Goal: Navigation & Orientation: Find specific page/section

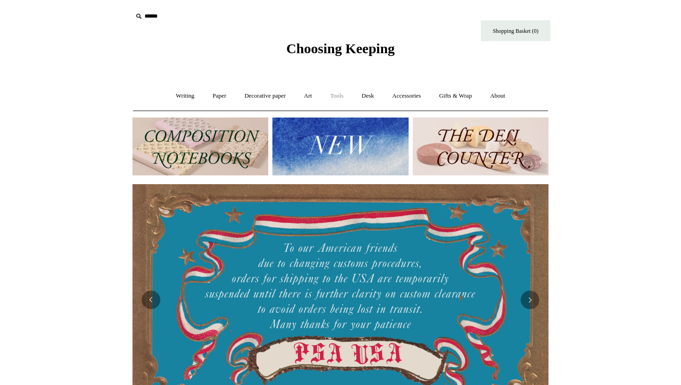
click at [339, 97] on link "Tools +" at bounding box center [337, 96] width 30 height 25
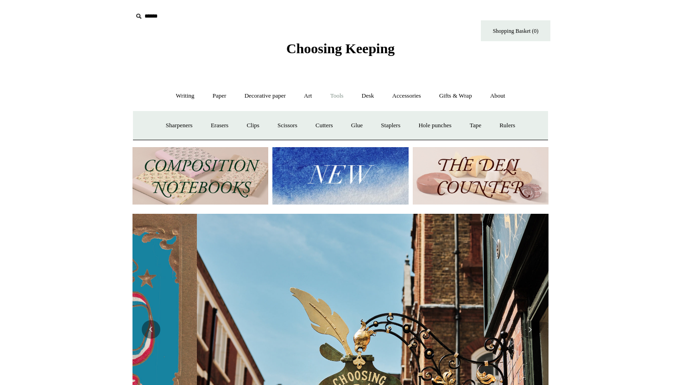
scroll to position [0, 416]
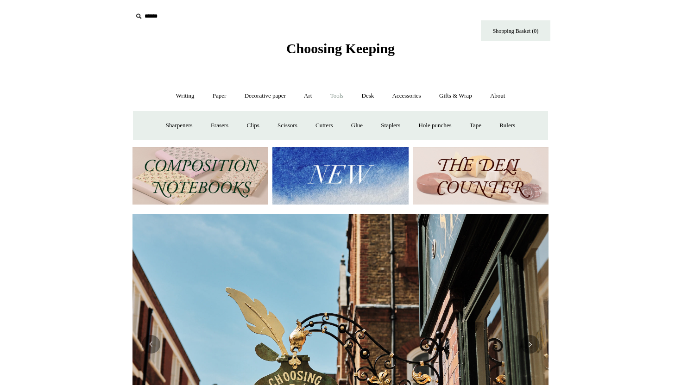
click at [338, 97] on link "Tools -" at bounding box center [337, 96] width 30 height 25
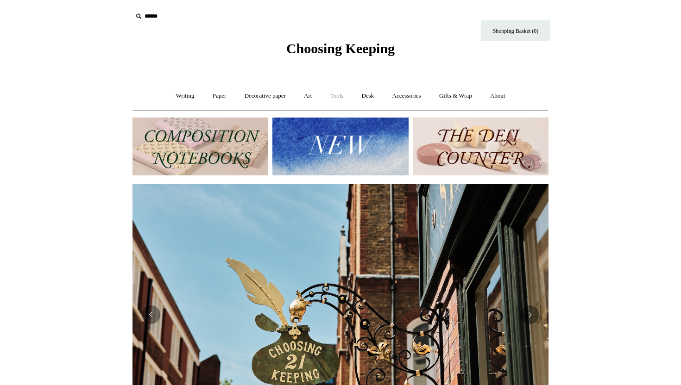
click at [338, 97] on link "Tools +" at bounding box center [337, 96] width 30 height 25
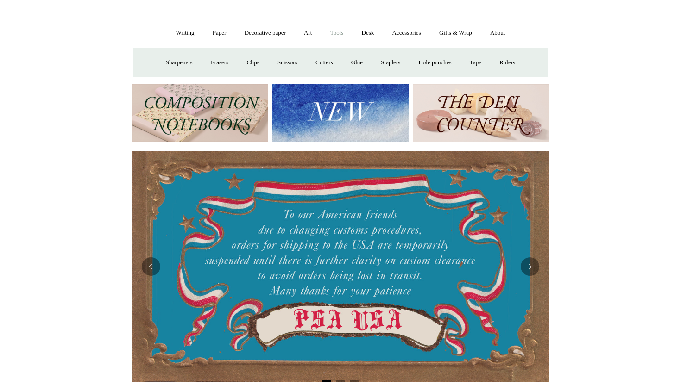
scroll to position [62, 0]
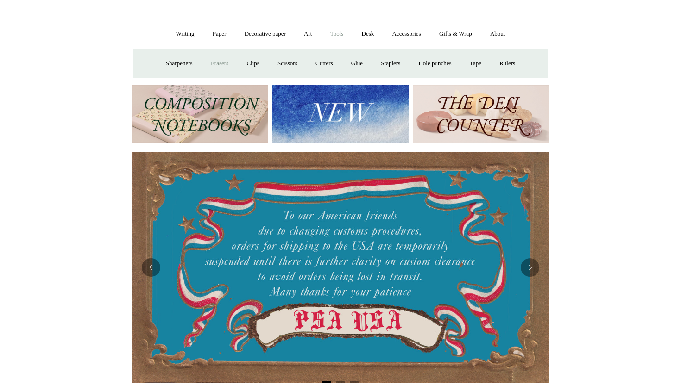
click at [212, 67] on link "Erasers" at bounding box center [219, 63] width 34 height 25
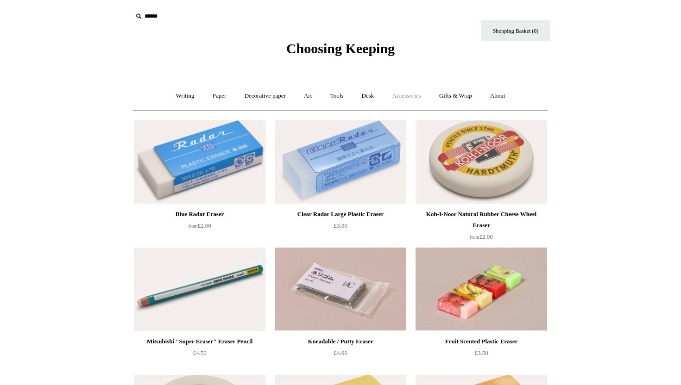
click at [410, 95] on link "Accessories +" at bounding box center [406, 96] width 45 height 25
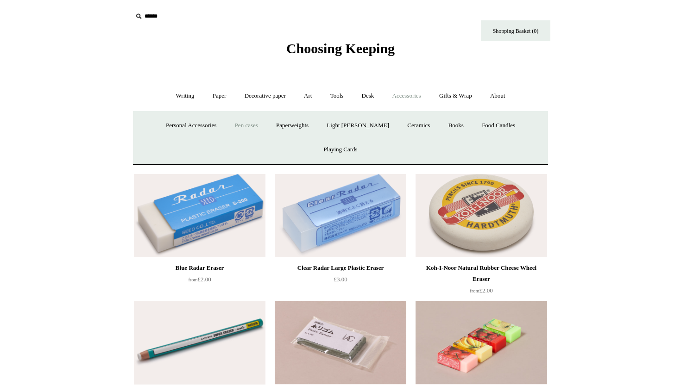
click at [232, 126] on link "Pen cases" at bounding box center [247, 126] width 40 height 25
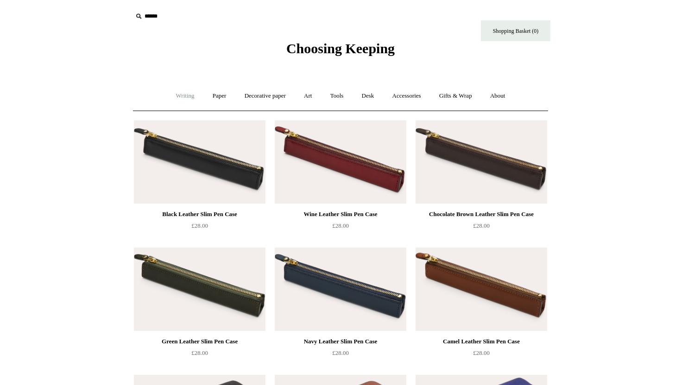
click at [172, 100] on link "Writing +" at bounding box center [185, 96] width 35 height 25
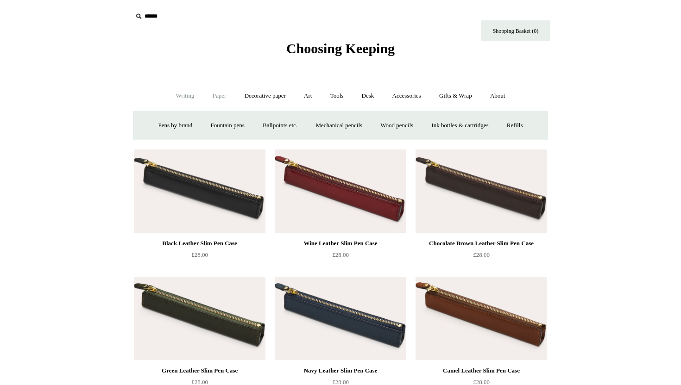
click at [211, 100] on link "Paper +" at bounding box center [219, 96] width 31 height 25
click at [415, 93] on link "Accessories +" at bounding box center [406, 96] width 45 height 25
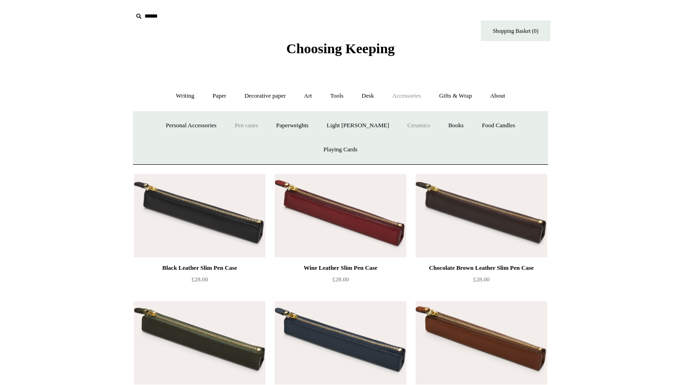
click at [399, 124] on link "Ceramics +" at bounding box center [418, 126] width 39 height 25
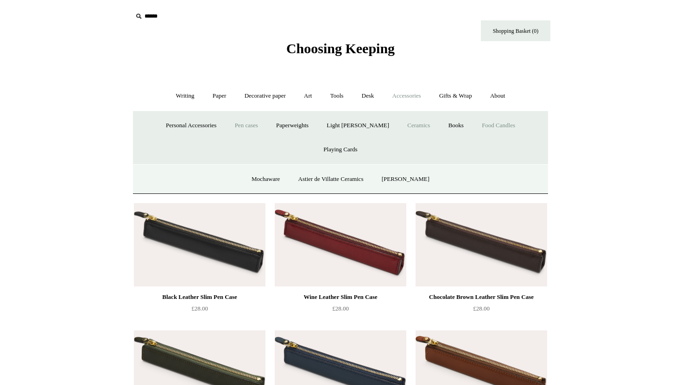
click at [473, 123] on link "Food Candles" at bounding box center [498, 126] width 50 height 25
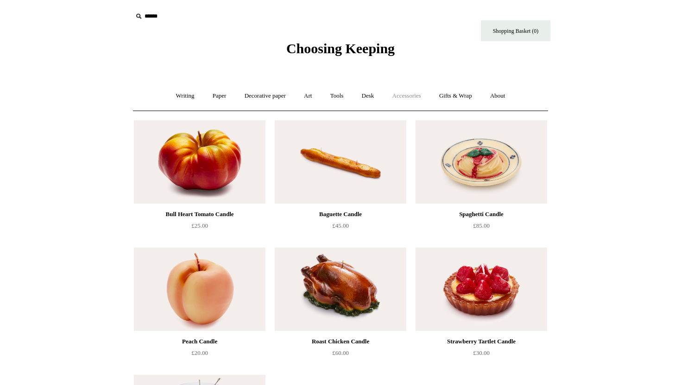
click at [412, 95] on link "Accessories +" at bounding box center [406, 96] width 45 height 25
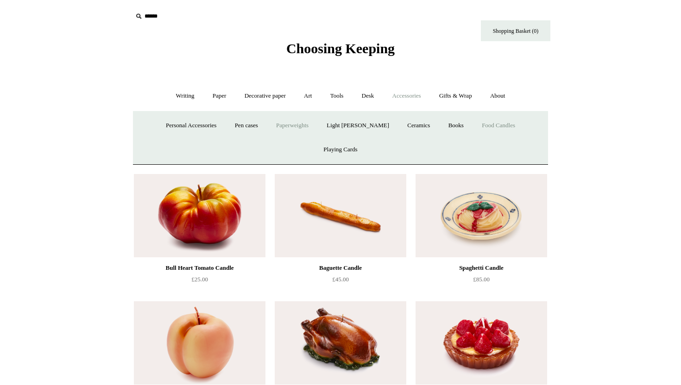
click at [280, 118] on link "Paperweights +" at bounding box center [292, 126] width 49 height 25
